Goal: Use online tool/utility: Utilize a website feature to perform a specific function

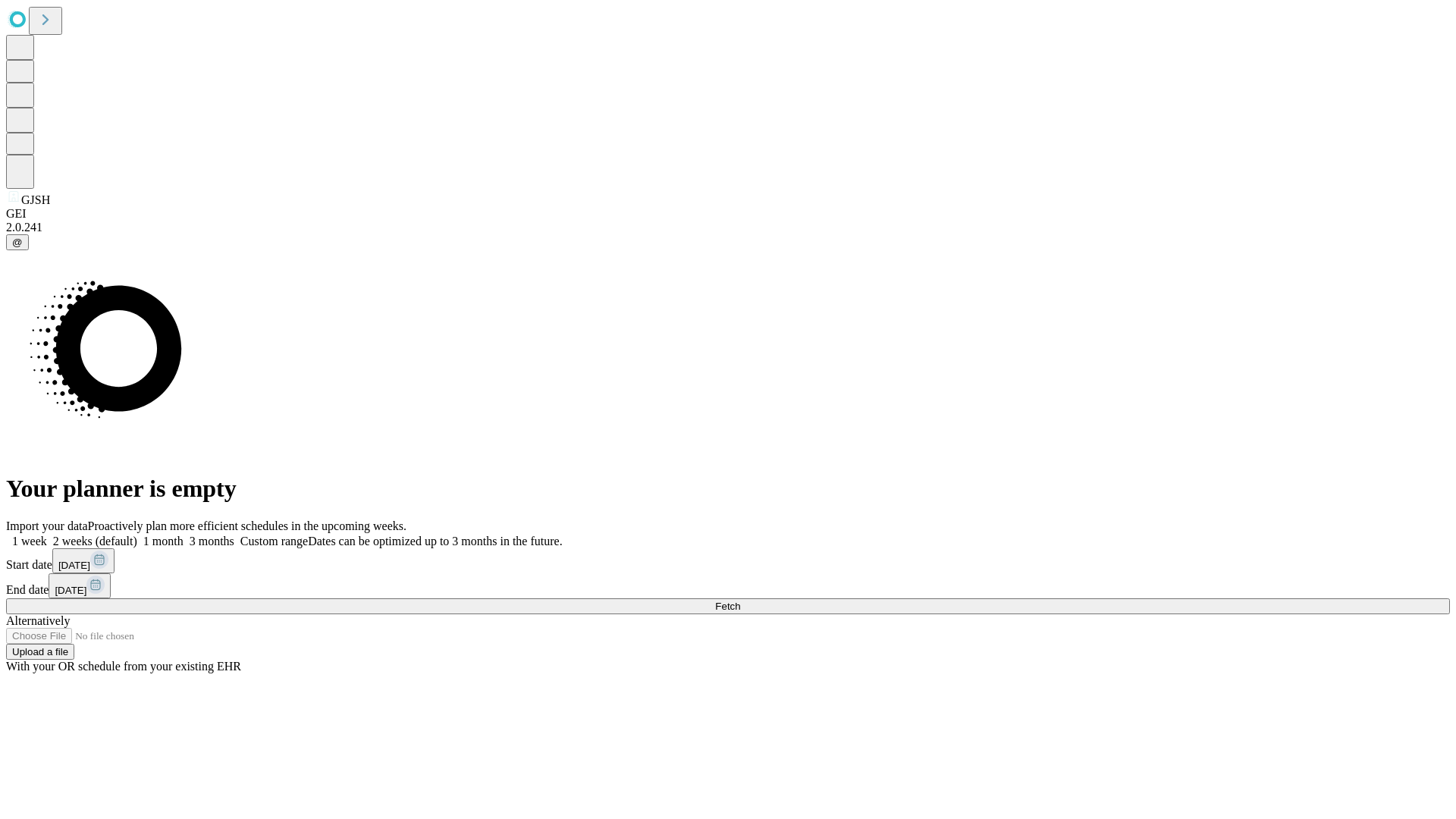
click at [740, 600] on span "Fetch" at bounding box center [728, 606] width 25 height 11
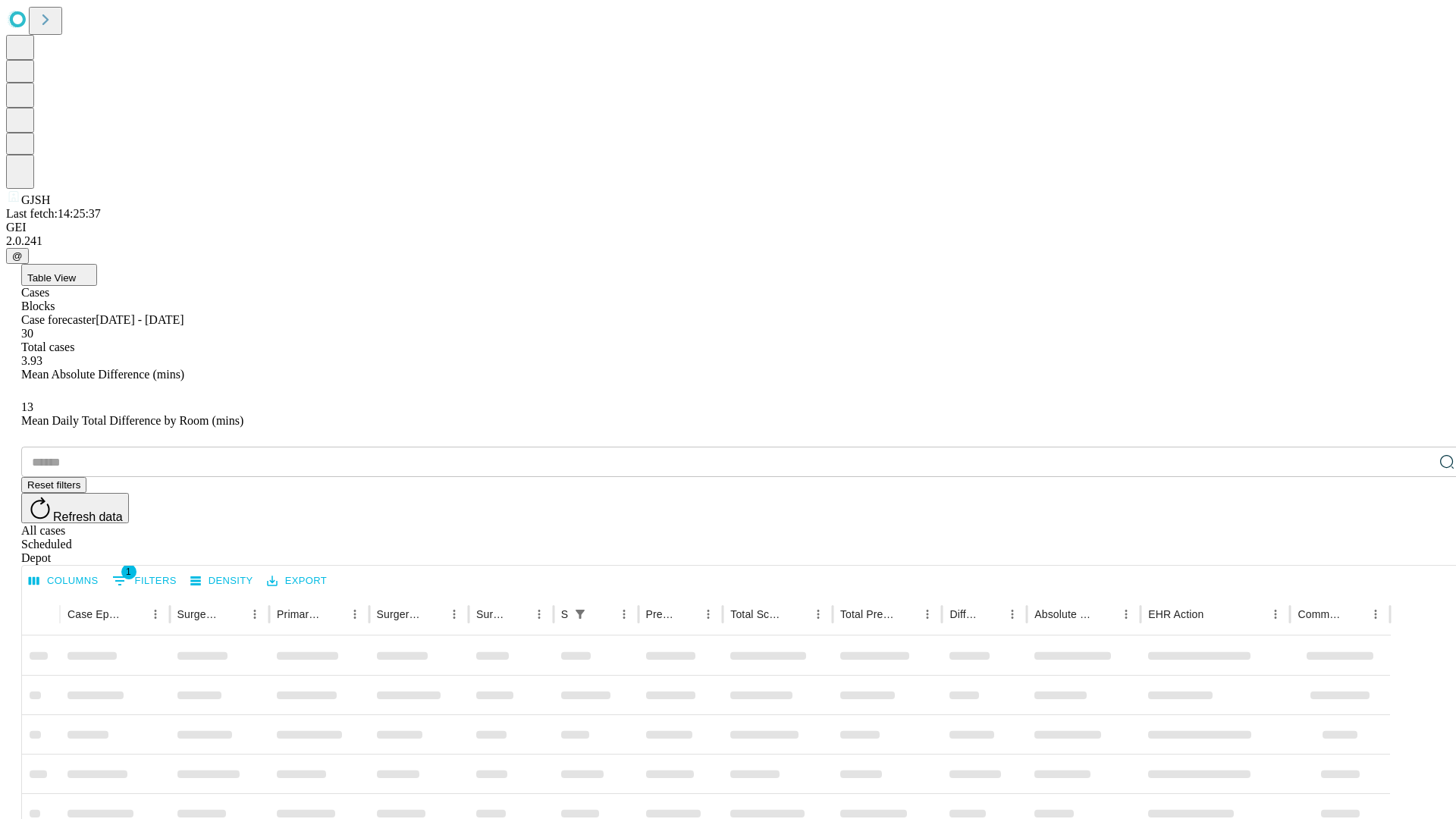
click at [76, 272] on span "Table View" at bounding box center [51, 278] width 48 height 11
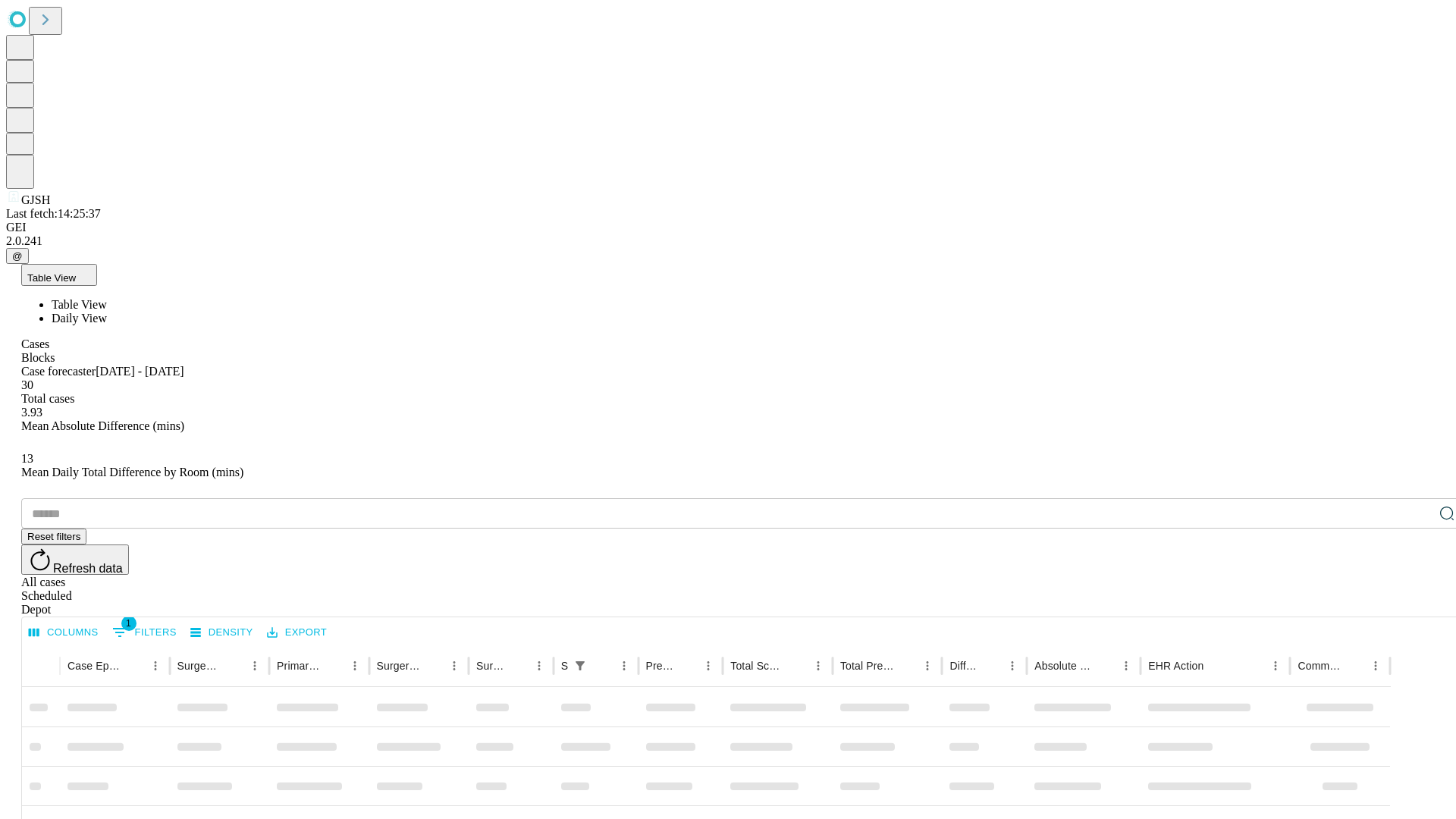
click at [107, 311] on span "Daily View" at bounding box center [79, 318] width 56 height 13
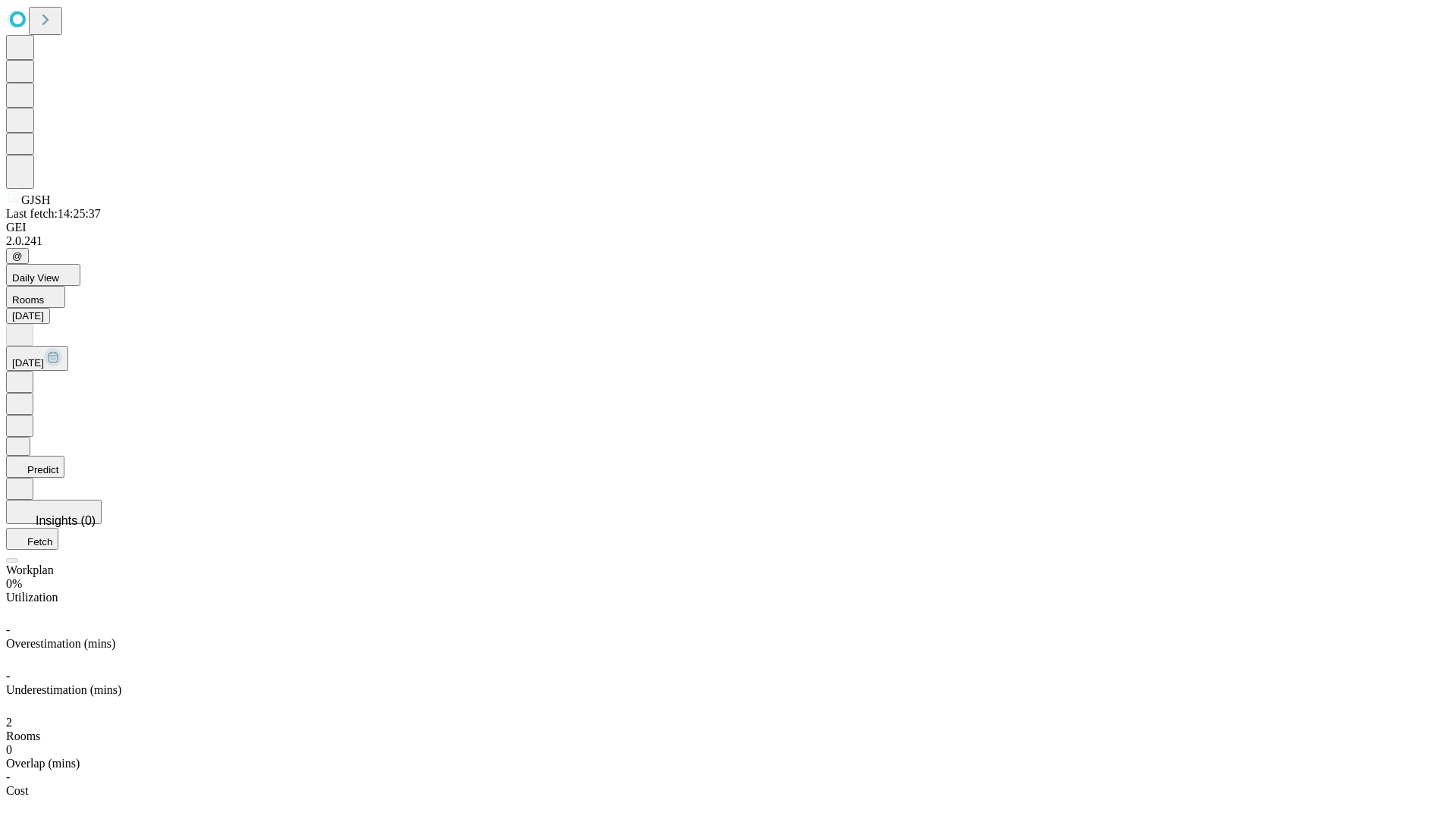
click at [65, 455] on button "Predict" at bounding box center [34, 466] width 58 height 22
